Goal: Task Accomplishment & Management: Use online tool/utility

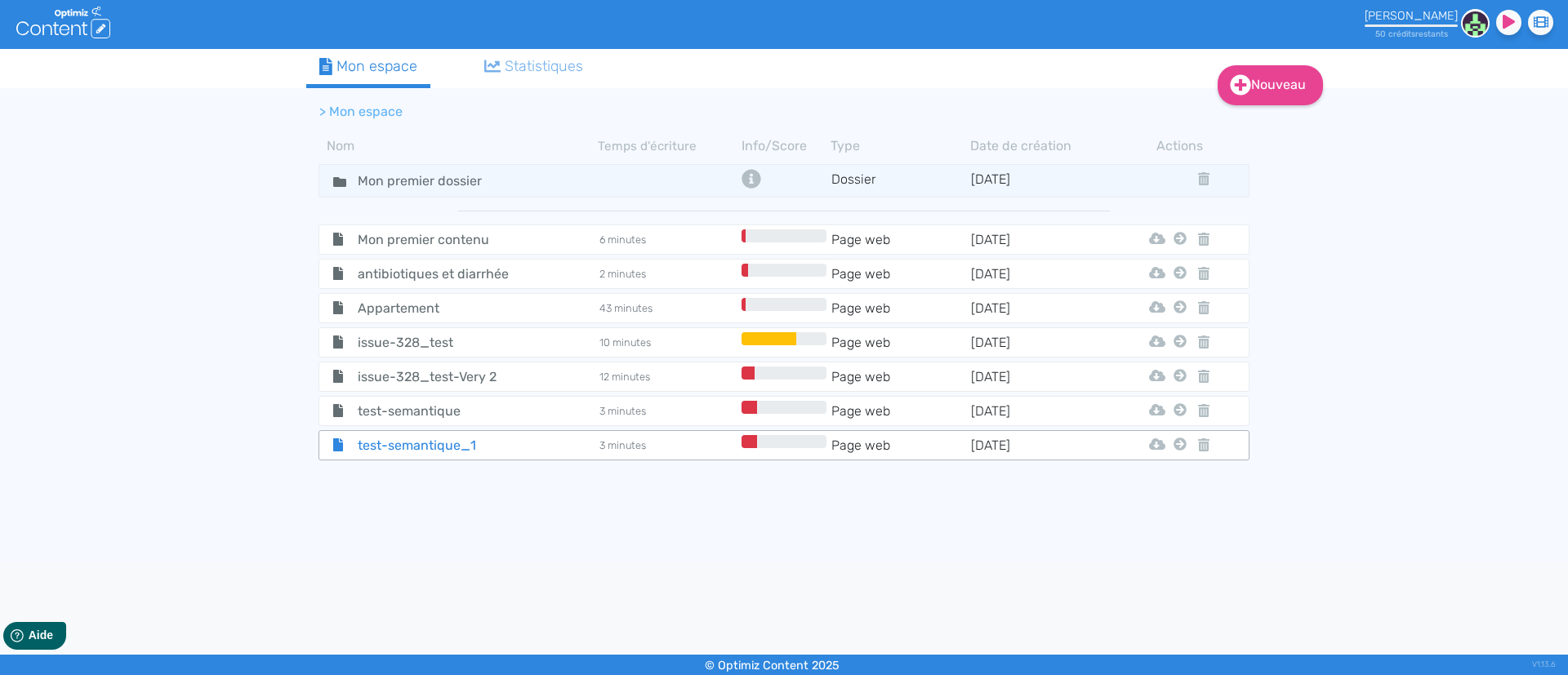
click at [423, 439] on span "test-semantique_1" at bounding box center [437, 445] width 183 height 20
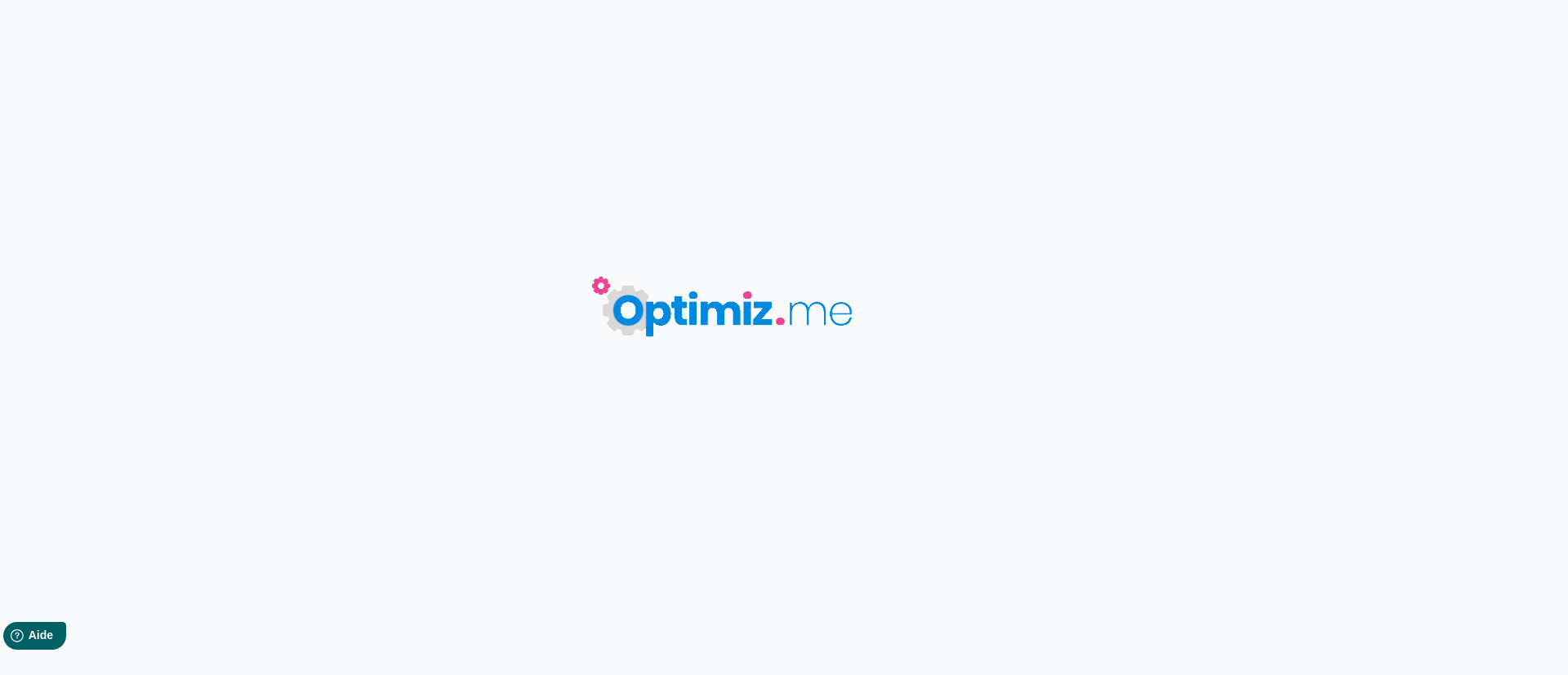
type input "test-semantique_1"
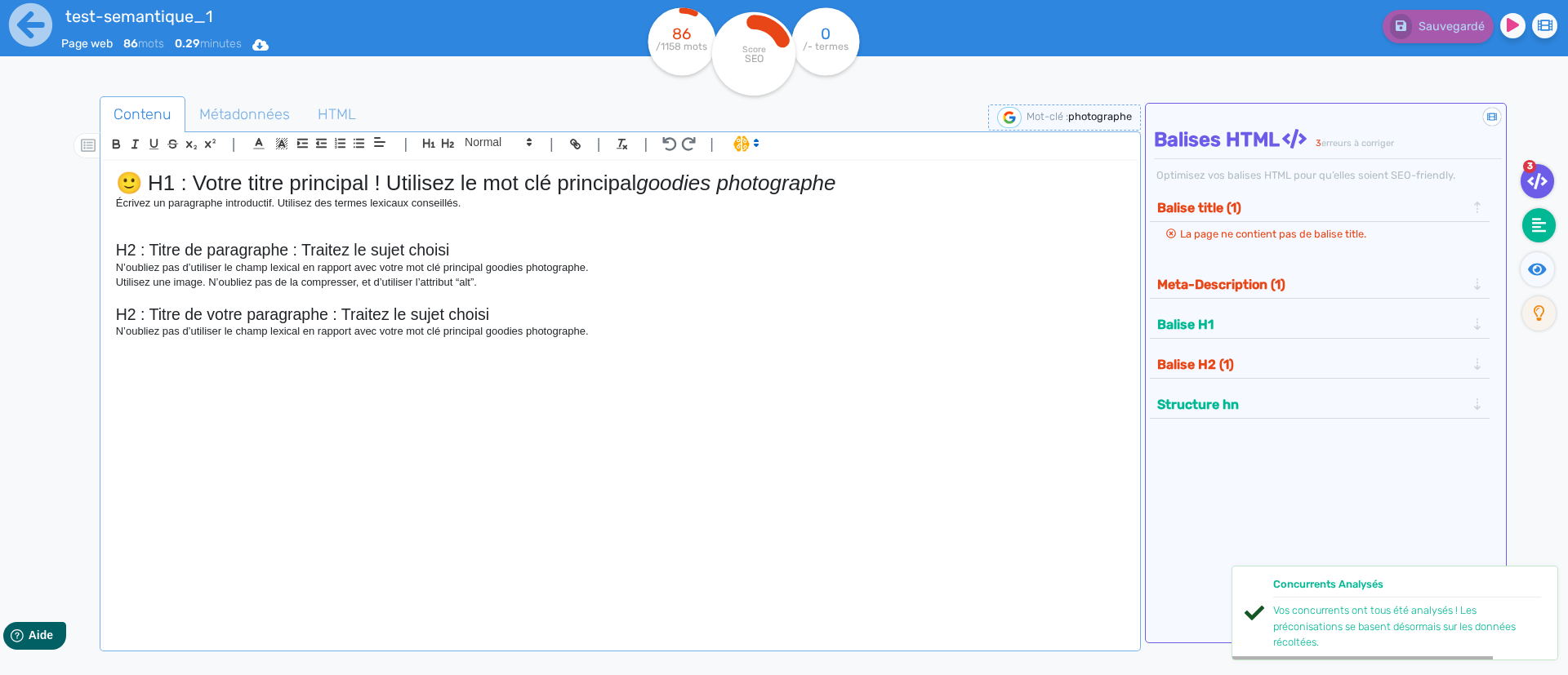
click at [1530, 218] on fa-icon at bounding box center [1539, 225] width 33 height 34
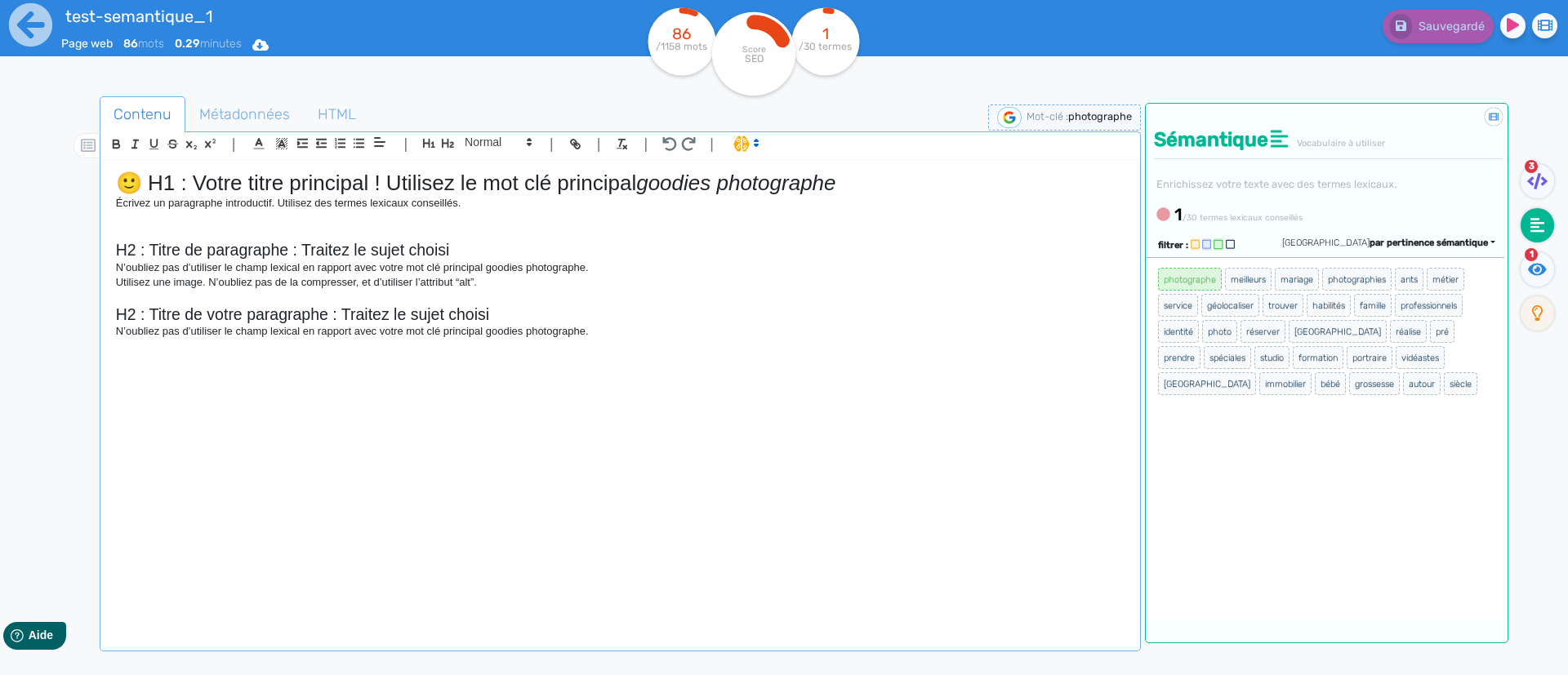
click at [1090, 115] on span "photographe" at bounding box center [1100, 116] width 63 height 12
click at [1090, 115] on input "photographe" at bounding box center [1001, 117] width 196 height 19
click at [972, 119] on input "photographe" at bounding box center [1001, 117] width 196 height 19
drag, startPoint x: 1008, startPoint y: 119, endPoint x: 814, endPoint y: 107, distance: 194.4
click at [747, 106] on div "Contenu Métadonnées HTML | | H3 H4 H5 H6 Normal | | | | 🙂 H1 : Votre titre prin…" at bounding box center [620, 438] width 1041 height 682
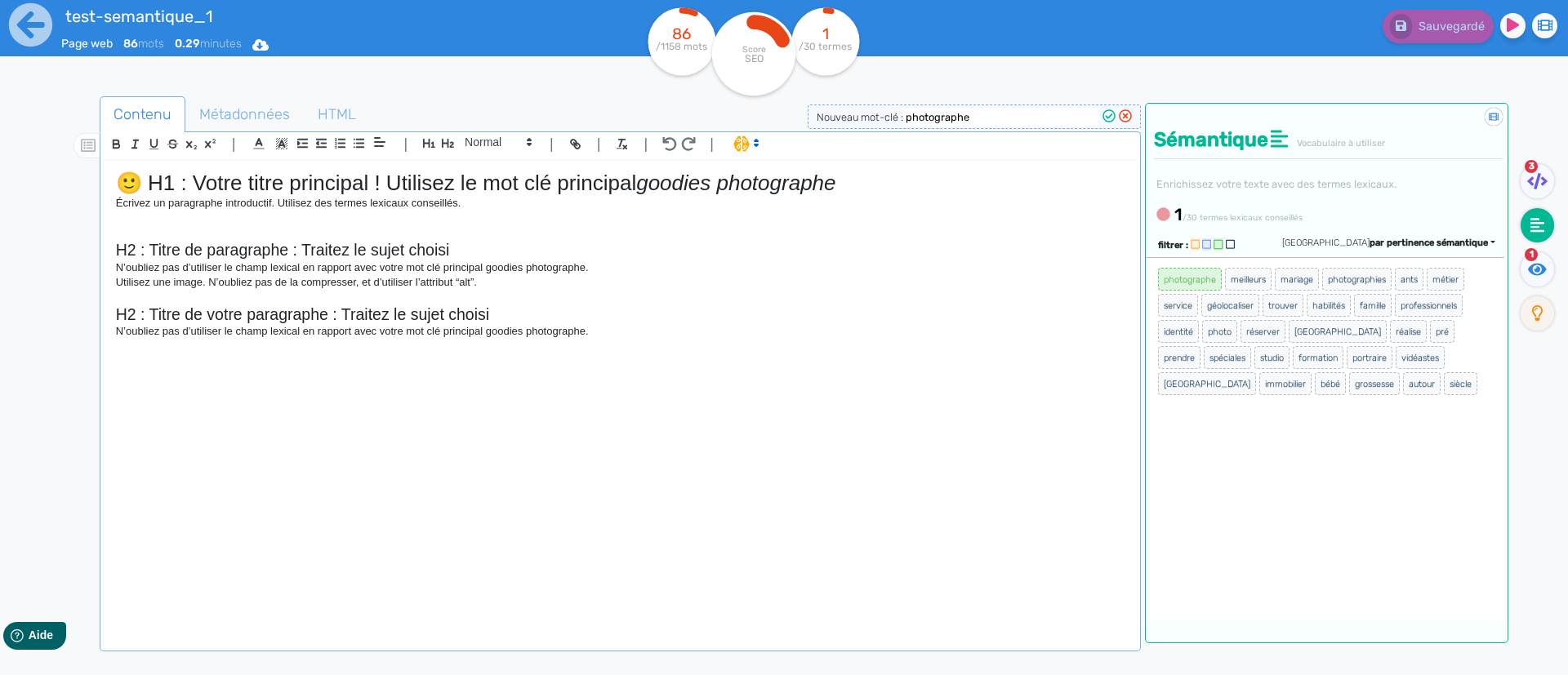
paste input "goodies"
type input "goodies photographe"
click at [1106, 118] on icon at bounding box center [1110, 116] width 13 height 13
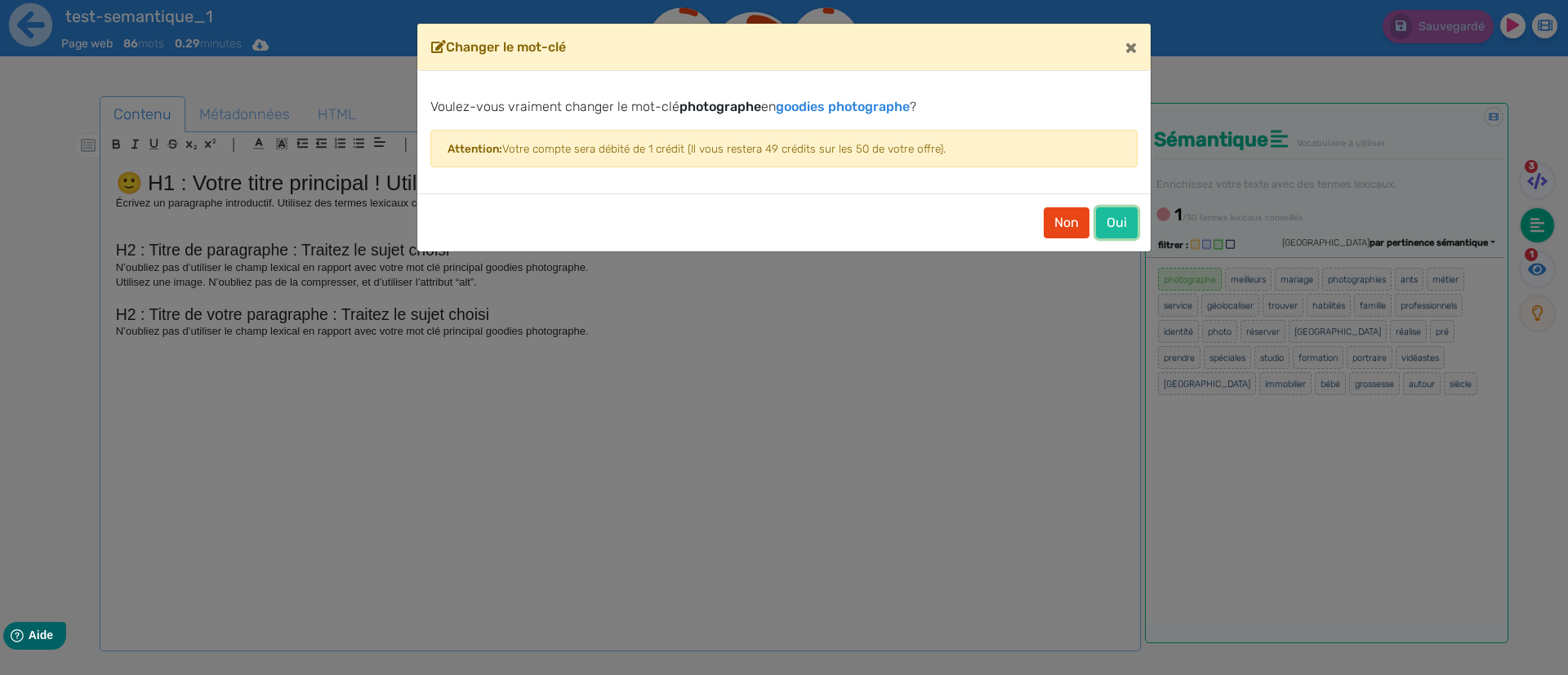
click at [1109, 227] on button "Oui" at bounding box center [1117, 222] width 42 height 31
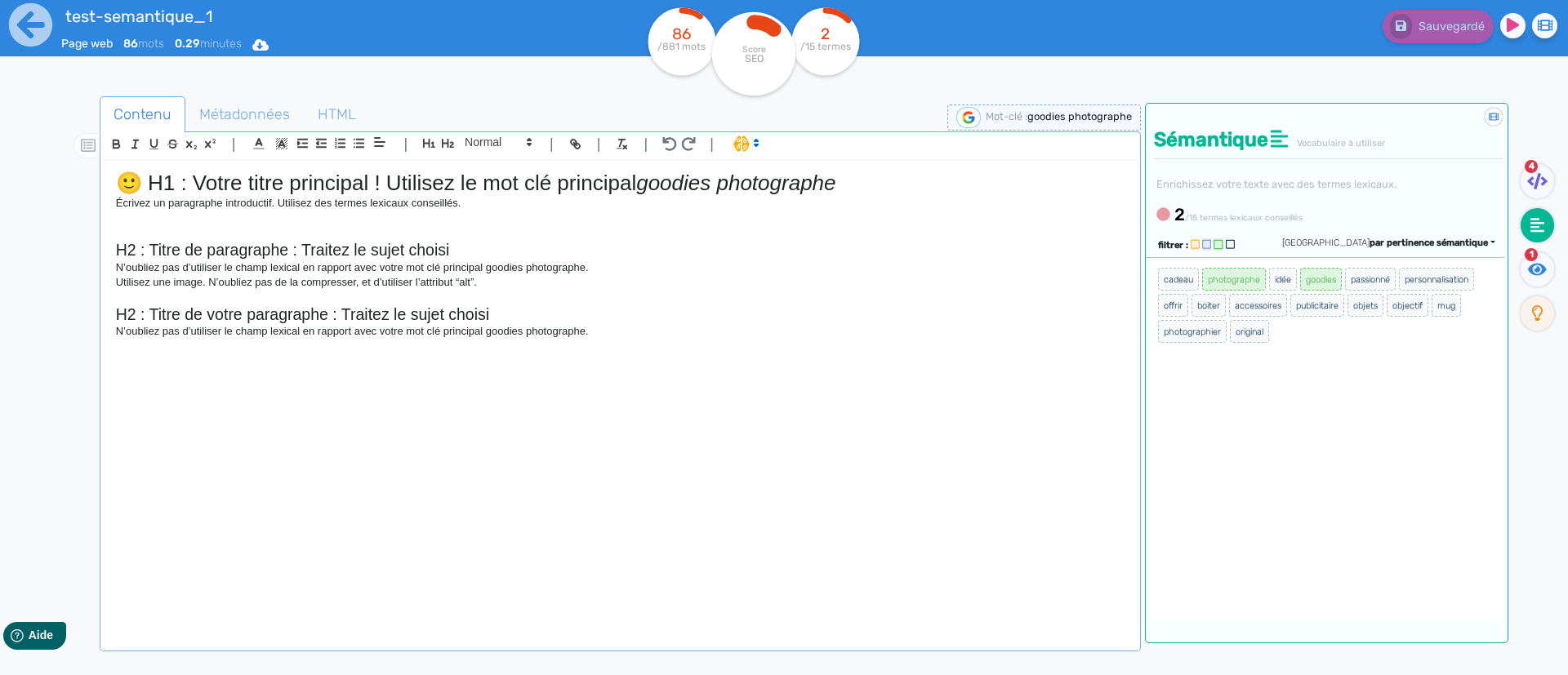
click at [1098, 117] on span "goodies photographe" at bounding box center [1079, 116] width 104 height 12
drag, startPoint x: 1009, startPoint y: 117, endPoint x: 898, endPoint y: 128, distance: 111.5
click at [884, 123] on div "Nouveau mot-clé : goodies photographe" at bounding box center [974, 116] width 333 height 24
click at [976, 112] on input "trie selecttif" at bounding box center [1001, 117] width 196 height 19
drag, startPoint x: 992, startPoint y: 122, endPoint x: 865, endPoint y: 128, distance: 127.1
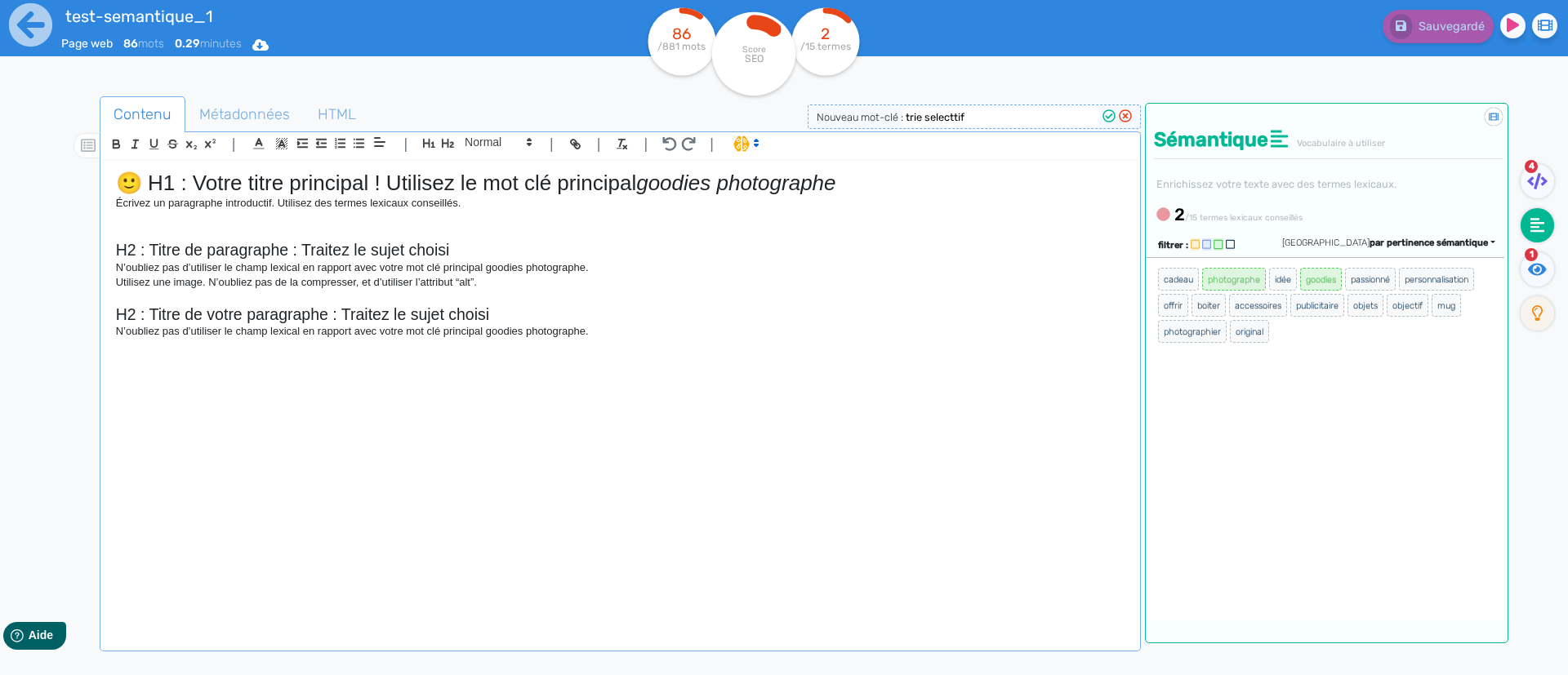
click at [760, 100] on div "test-semantique_1 Page web 86 mots 0.29 minutes Html Pdf Word 86 /881 mots Scor…" at bounding box center [784, 389] width 1568 height 778
paste input
type input "trie selectif"
click at [1111, 116] on icon at bounding box center [1110, 116] width 13 height 13
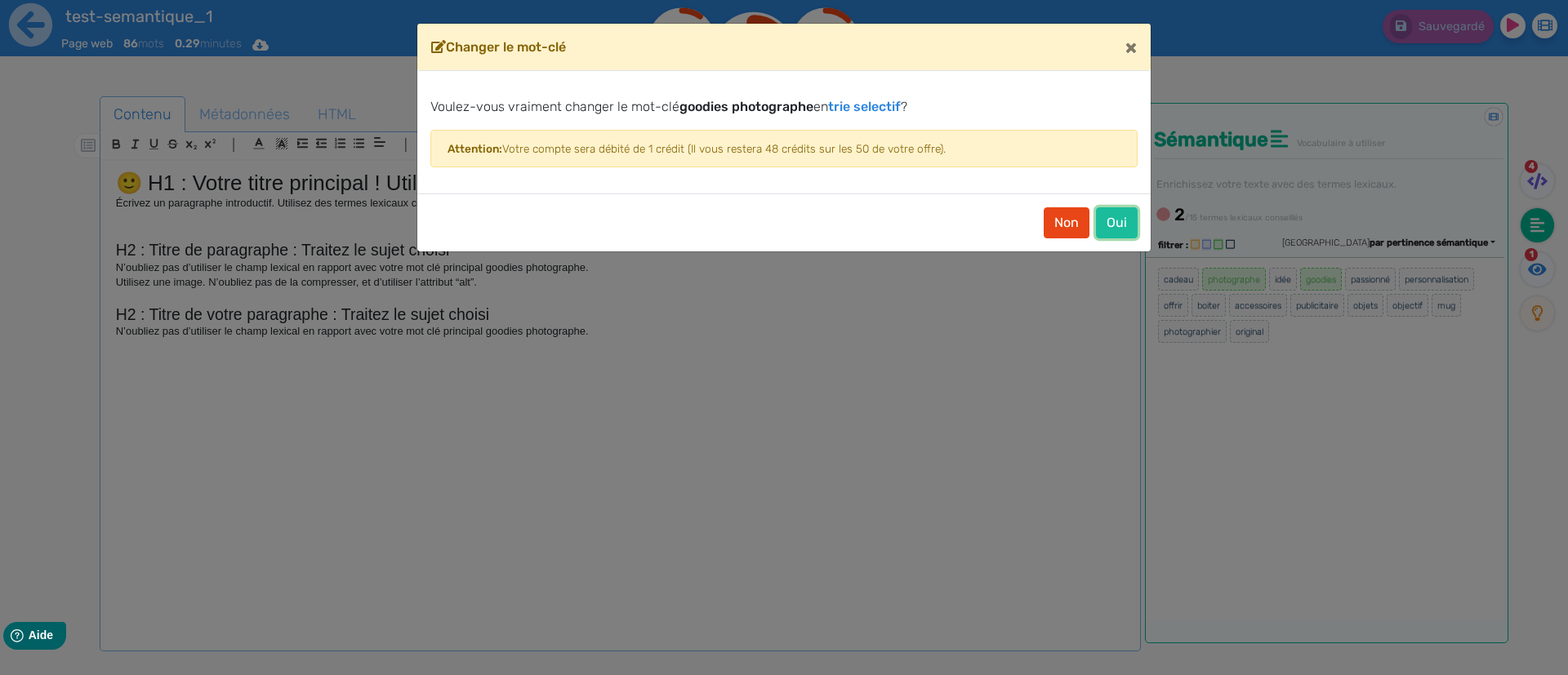
click at [1126, 214] on button "Oui" at bounding box center [1117, 222] width 42 height 31
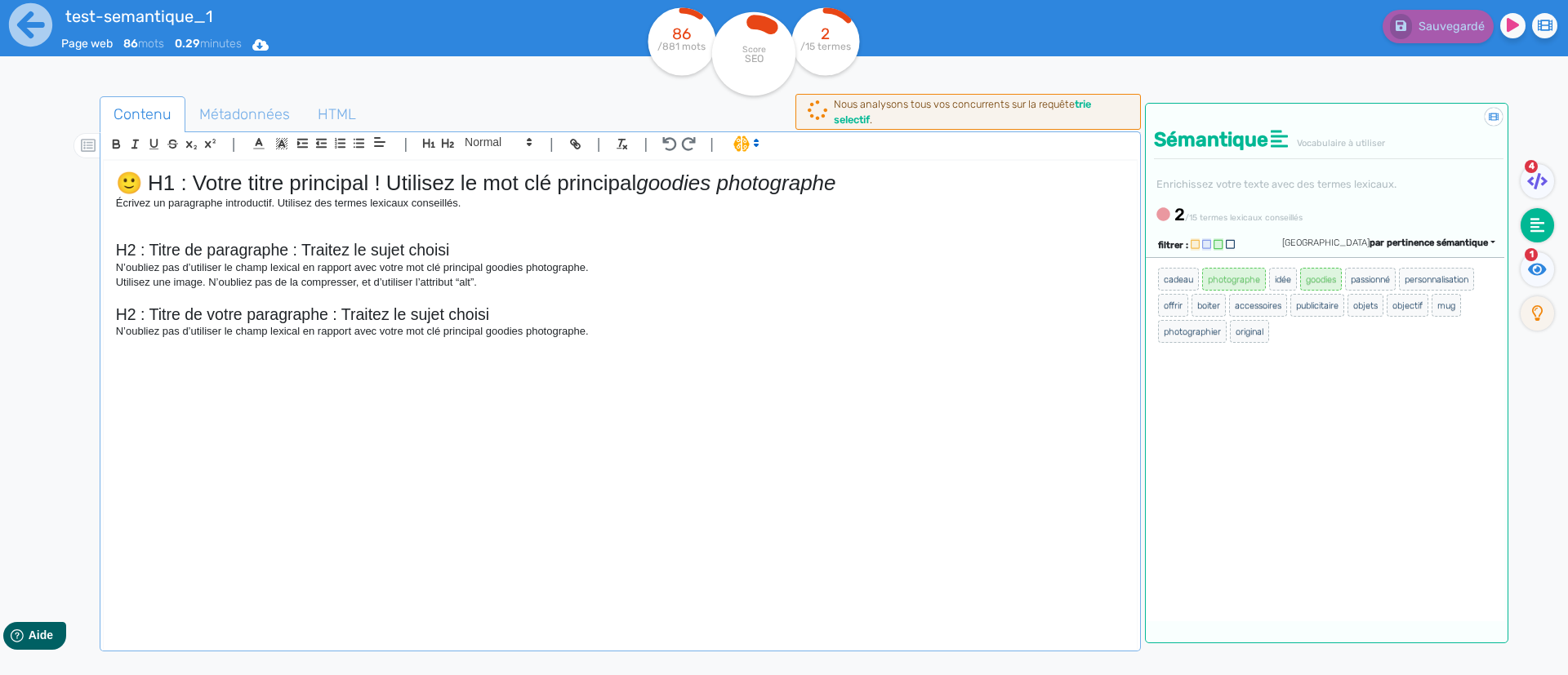
click at [995, 61] on div "Sauvegardé" at bounding box center [1255, 40] width 627 height 80
click at [1551, 222] on fa-icon at bounding box center [1537, 225] width 33 height 34
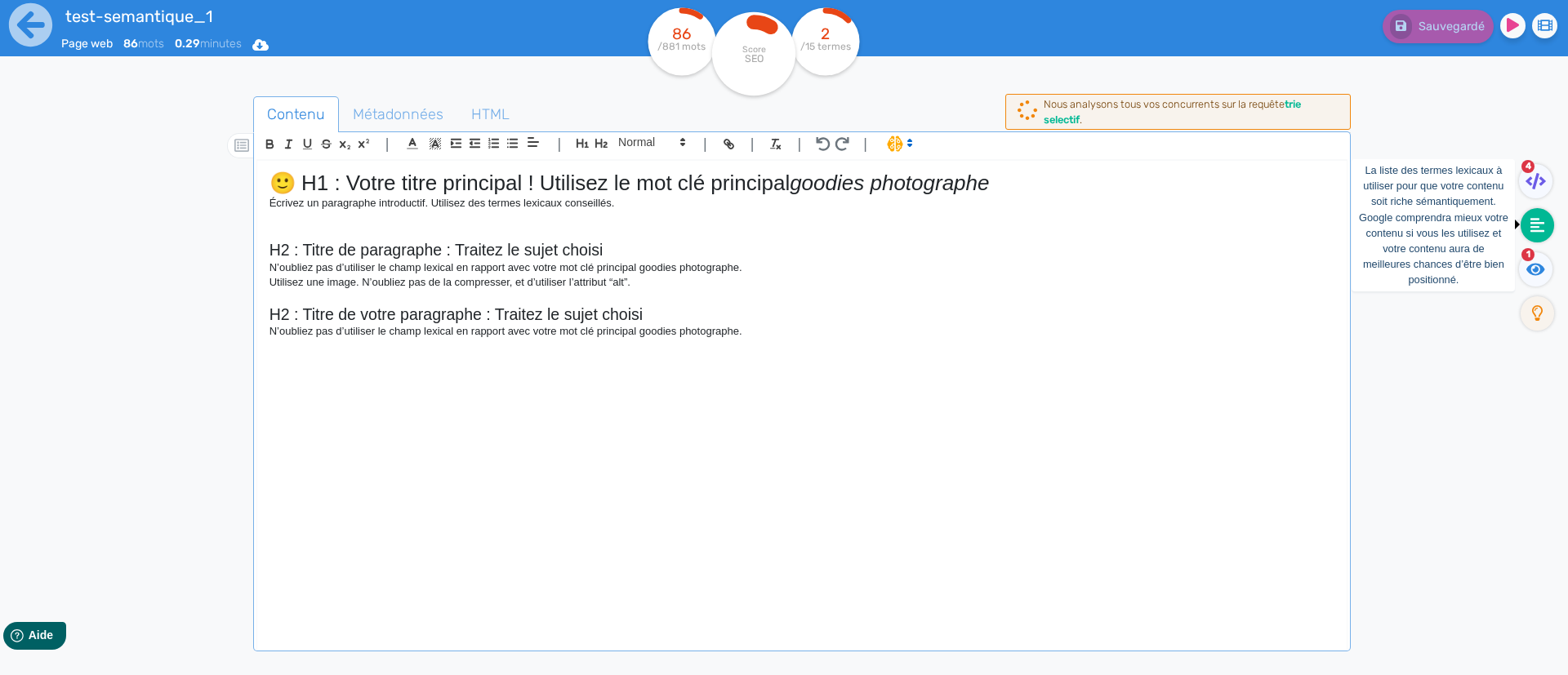
click at [1548, 222] on fa-icon at bounding box center [1537, 225] width 33 height 34
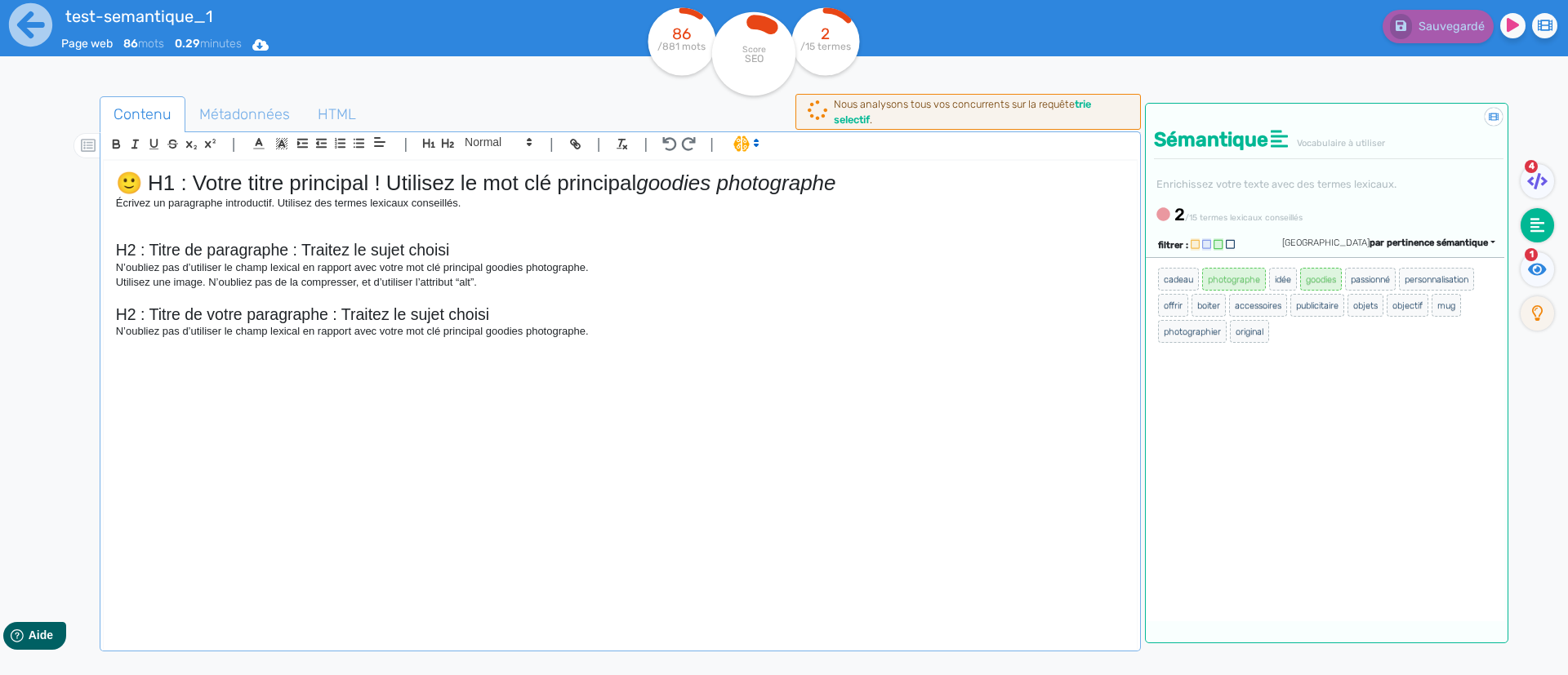
click at [1202, 78] on div "Sauvegardé" at bounding box center [1255, 40] width 627 height 80
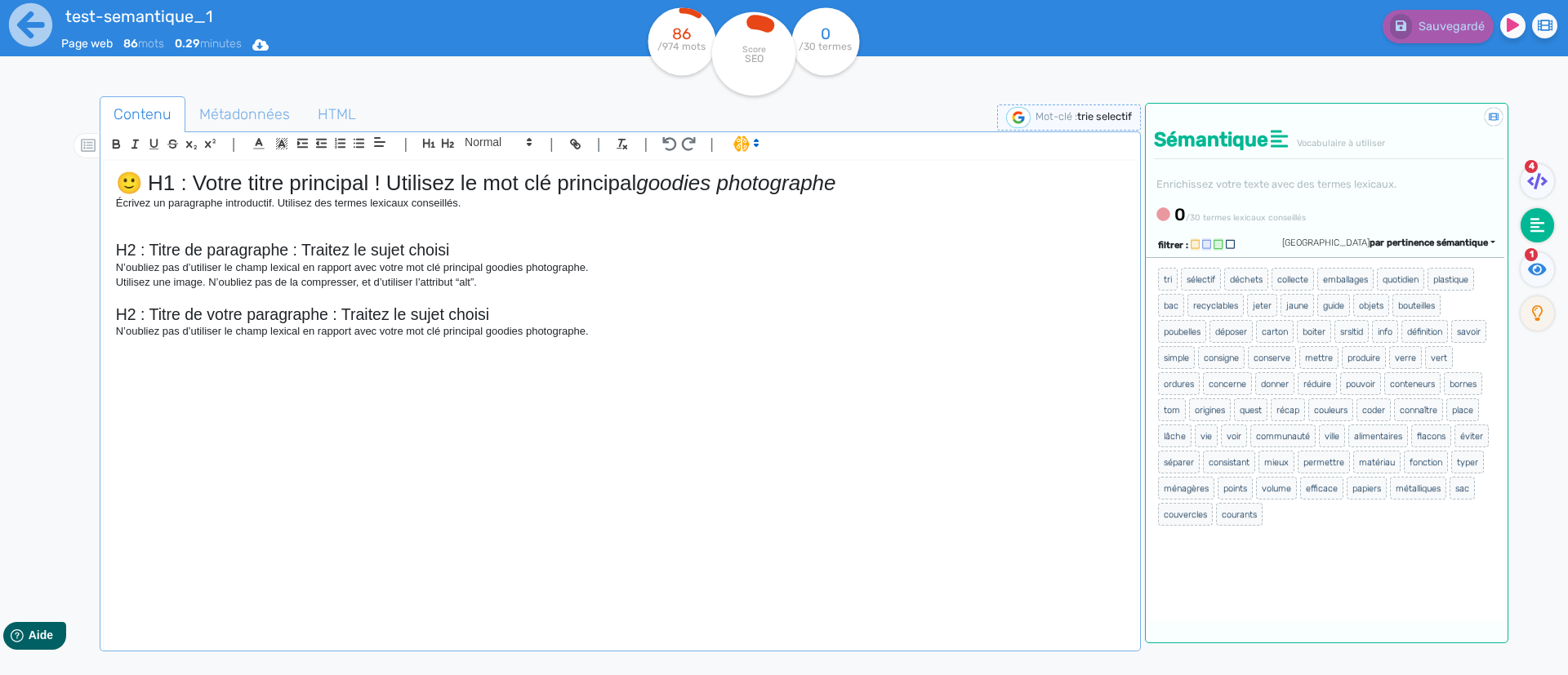
click at [1095, 115] on span "trie selectif" at bounding box center [1105, 116] width 55 height 12
click at [1126, 114] on icon at bounding box center [1125, 116] width 13 height 13
click at [948, 83] on div "Contenu Métadonnées HTML | | H3 H4 H5 H6 Normal | | | | 🙂 H1 : Votre titre prin…" at bounding box center [804, 429] width 1529 height 698
click at [1316, 335] on span "boiter" at bounding box center [1314, 331] width 34 height 22
click at [1095, 112] on span "trie selectif" at bounding box center [1105, 116] width 55 height 12
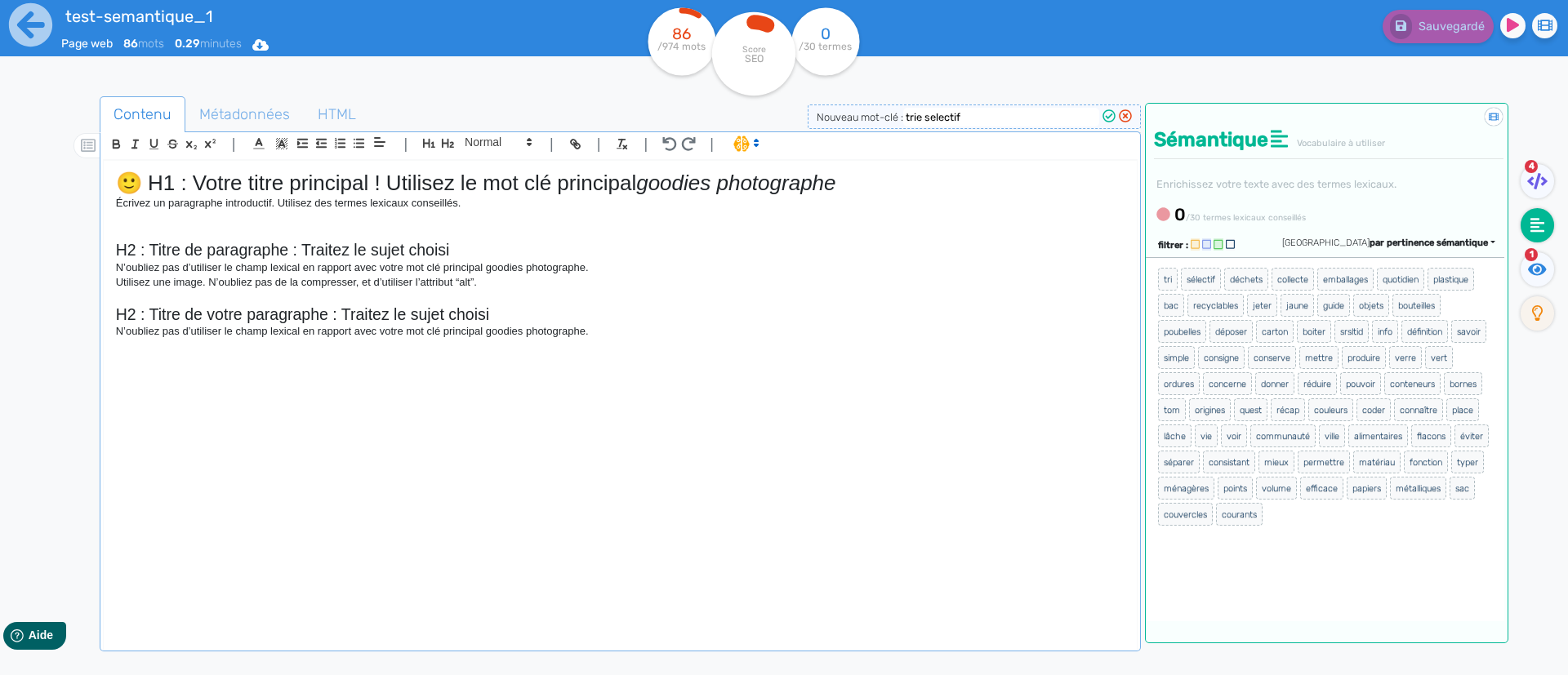
drag, startPoint x: 1014, startPoint y: 115, endPoint x: 862, endPoint y: 104, distance: 152.4
click at [862, 104] on div "Nouveau mot-clé : trie selectif" at bounding box center [974, 116] width 333 height 24
click at [1126, 116] on icon at bounding box center [1125, 116] width 13 height 13
click at [1419, 247] on span "par pertinence sémantique" at bounding box center [1429, 242] width 118 height 11
click at [1360, 295] on span "par fréquence" at bounding box center [1334, 292] width 54 height 9
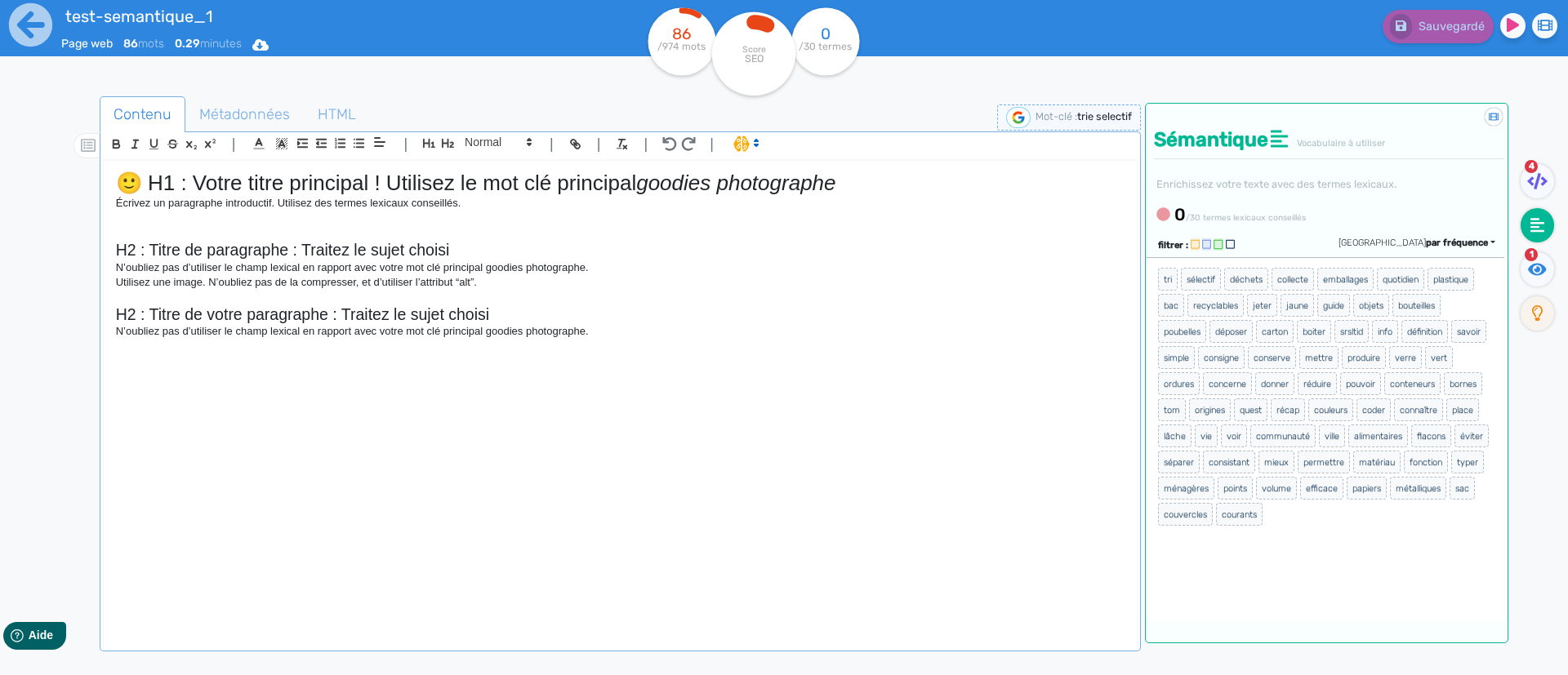
click at [1464, 244] on span "par fréquence" at bounding box center [1457, 242] width 62 height 11
click at [1450, 311] on span "par ordre alphabétique" at bounding box center [1406, 313] width 88 height 9
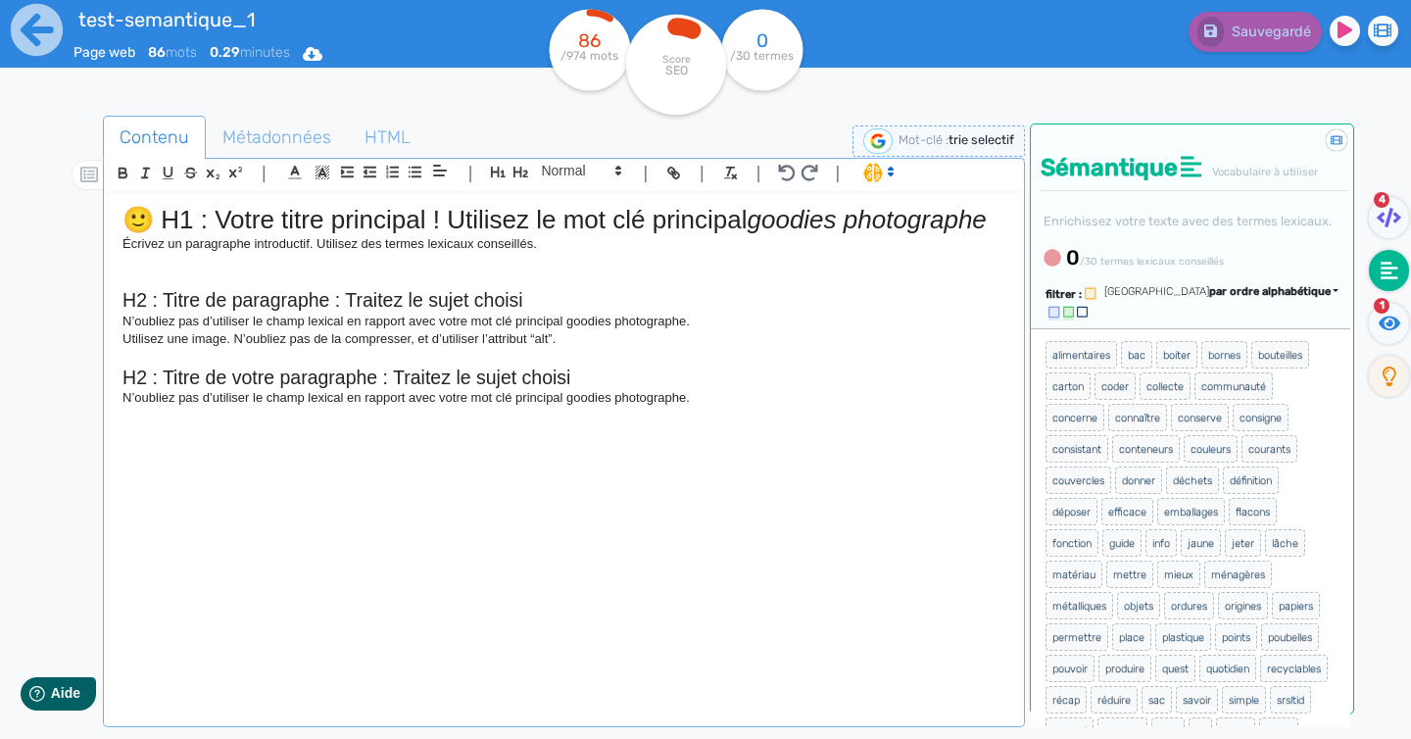
click at [962, 137] on span "trie selectif" at bounding box center [981, 139] width 66 height 15
click at [868, 140] on input "trie selectif" at bounding box center [857, 140] width 235 height 23
drag, startPoint x: 845, startPoint y: 140, endPoint x: 702, endPoint y: 119, distance: 143.7
click at [702, 119] on div "test-semantique_1 Page web 86 mots 0.29 minutes Html Pdf Word 86 /974 mots Scor…" at bounding box center [705, 431] width 1411 height 862
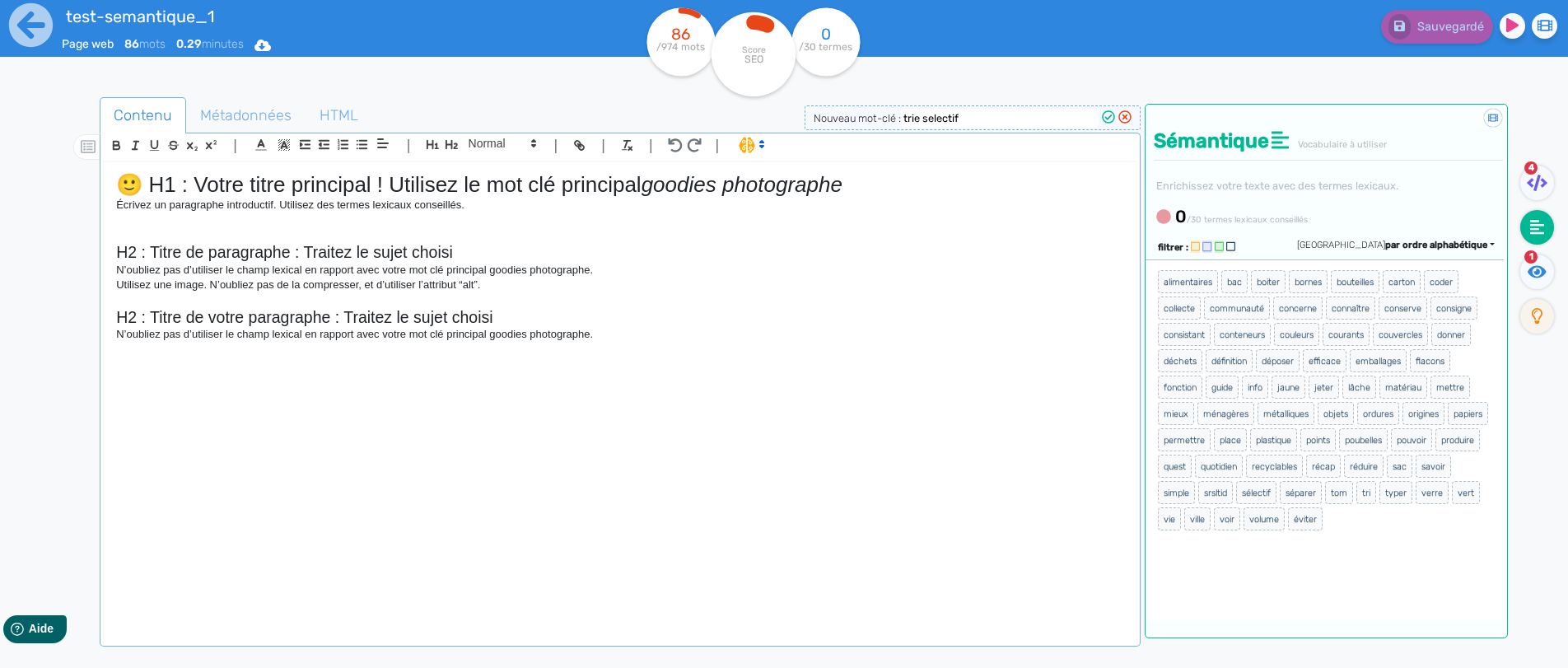
click at [1006, 63] on div "Sauvegardé" at bounding box center [1254, 40] width 628 height 81
